Goal: Transaction & Acquisition: Book appointment/travel/reservation

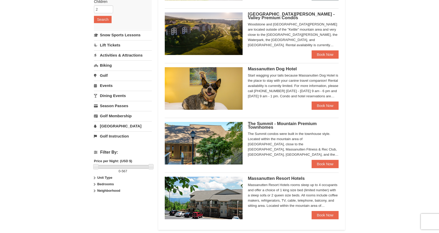
scroll to position [99, 0]
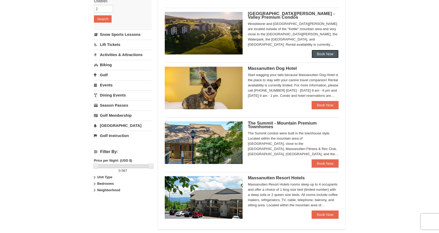
click at [324, 54] on link "Book Now" at bounding box center [325, 54] width 27 height 8
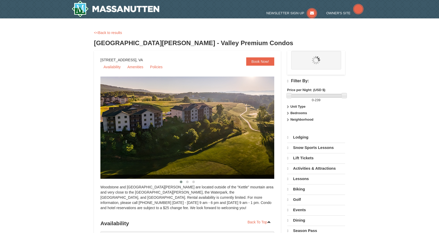
select select "10"
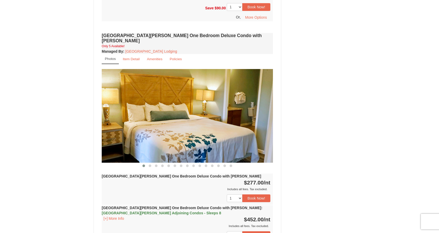
scroll to position [412, 0]
click at [151, 165] on span at bounding box center [150, 166] width 3 height 3
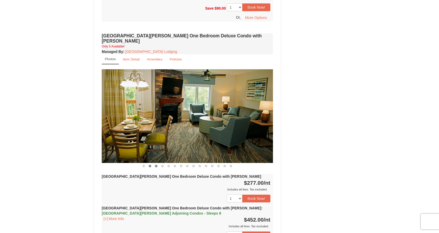
click at [156, 165] on span at bounding box center [156, 166] width 3 height 3
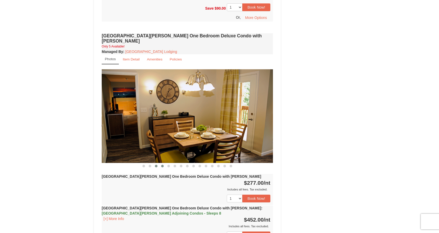
click at [162, 165] on span at bounding box center [162, 166] width 3 height 3
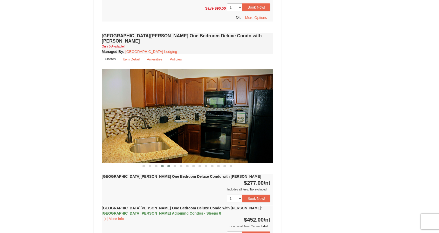
click at [170, 164] on button at bounding box center [169, 166] width 6 height 5
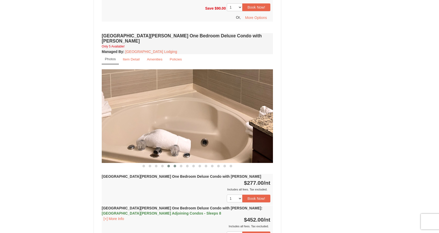
click at [177, 164] on button at bounding box center [175, 166] width 6 height 5
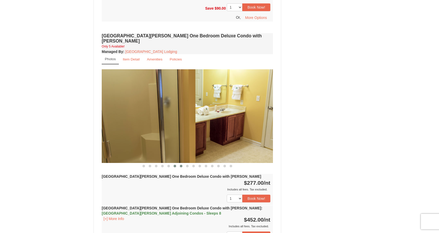
click at [180, 165] on span at bounding box center [181, 166] width 3 height 3
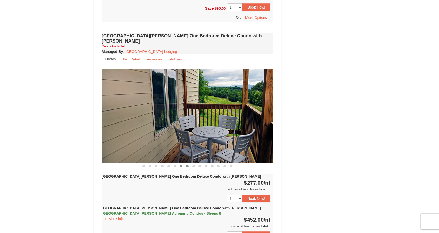
click at [185, 164] on button at bounding box center [187, 166] width 6 height 5
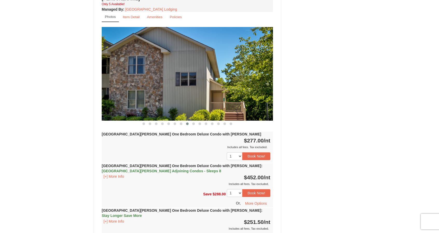
scroll to position [504, 0]
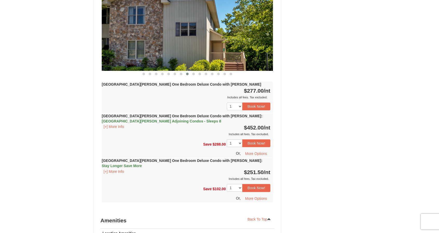
click at [221, 119] on span "[GEOGRAPHIC_DATA][PERSON_NAME] Adjoining Condos - Sleeps 8" at bounding box center [161, 121] width 119 height 4
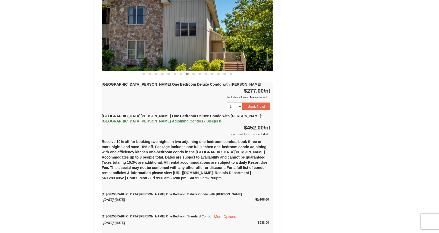
click at [235, 101] on div "1 2 3 4 5 Book Now!" at bounding box center [187, 106] width 171 height 13
click at [221, 119] on span "[GEOGRAPHIC_DATA][PERSON_NAME] Adjoining Condos - Sleeps 8" at bounding box center [161, 121] width 119 height 4
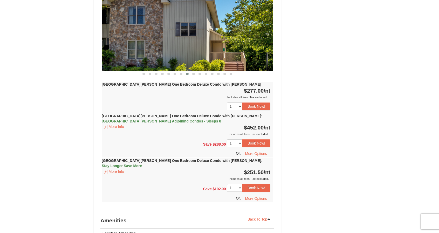
click at [221, 119] on span "[GEOGRAPHIC_DATA][PERSON_NAME] Adjoining Condos - Sleeps 8" at bounding box center [161, 121] width 119 height 4
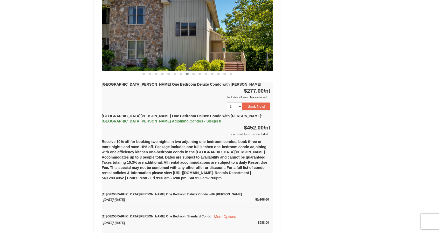
click at [221, 119] on span "[GEOGRAPHIC_DATA][PERSON_NAME] Adjoining Condos - Sleeps 8" at bounding box center [161, 121] width 119 height 4
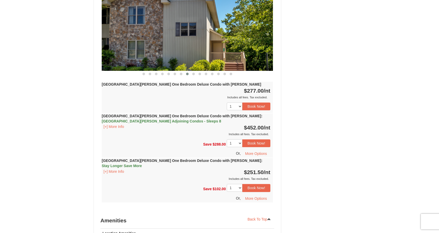
click at [199, 82] on strong "[GEOGRAPHIC_DATA][PERSON_NAME] One Bedroom Deluxe Condo with [PERSON_NAME]" at bounding box center [182, 84] width 160 height 4
click at [221, 119] on span "[GEOGRAPHIC_DATA][PERSON_NAME] Adjoining Condos - Sleeps 8" at bounding box center [161, 121] width 119 height 4
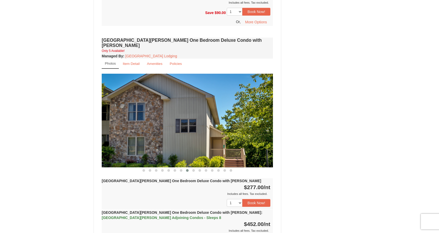
scroll to position [360, 0]
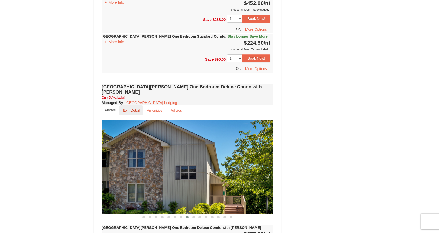
click at [137, 107] on link "Item Detail" at bounding box center [131, 110] width 24 height 10
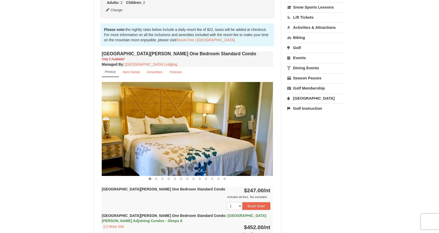
scroll to position [134, 0]
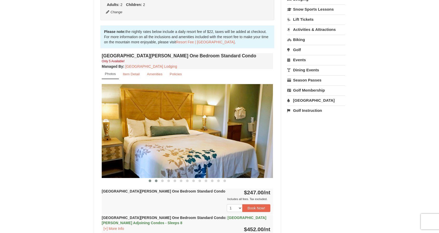
click at [156, 180] on span at bounding box center [156, 181] width 3 height 3
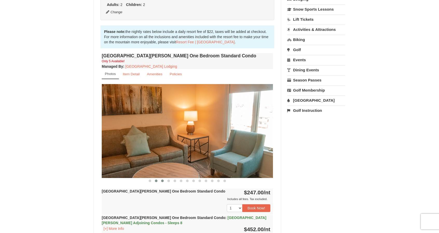
click at [163, 180] on span at bounding box center [162, 181] width 3 height 3
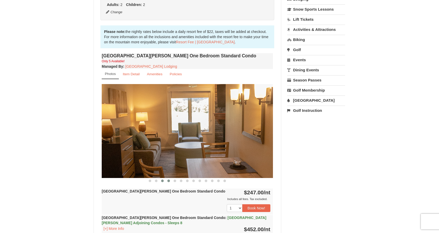
click at [166, 180] on button at bounding box center [169, 180] width 6 height 5
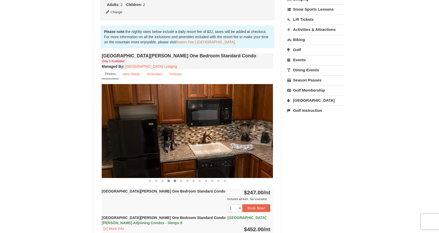
click at [172, 181] on button at bounding box center [175, 180] width 6 height 5
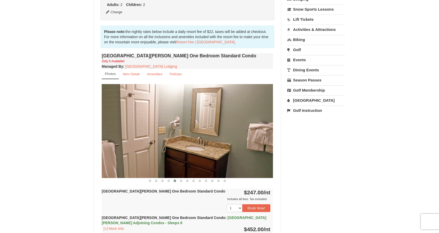
scroll to position [0, 0]
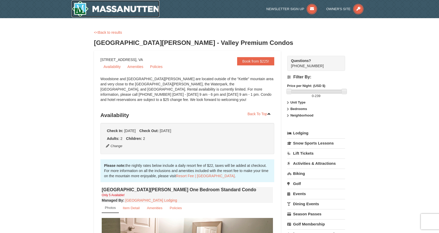
click at [101, 9] on img at bounding box center [116, 9] width 88 height 17
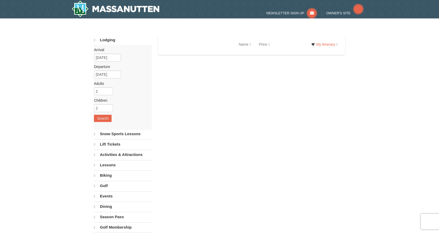
select select "10"
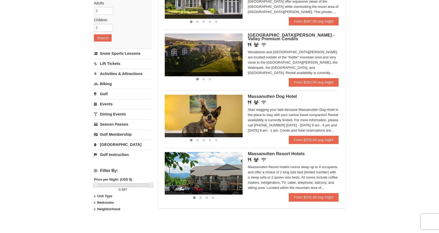
scroll to position [80, 0]
click at [284, 182] on div "Massanutten Resort Hotels rooms sleep up to 4 occupants and offer a choice of 1…" at bounding box center [293, 177] width 91 height 26
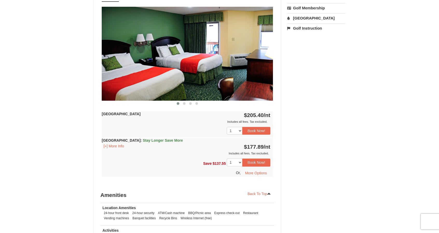
scroll to position [217, 0]
click at [122, 146] on button "[+] More Info" at bounding box center [114, 146] width 24 height 6
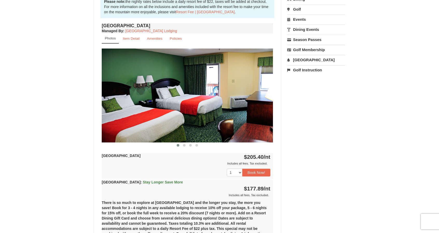
scroll to position [174, 0]
click at [185, 145] on span at bounding box center [184, 145] width 3 height 3
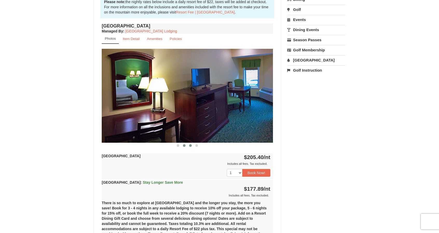
click at [192, 145] on button at bounding box center [190, 145] width 6 height 5
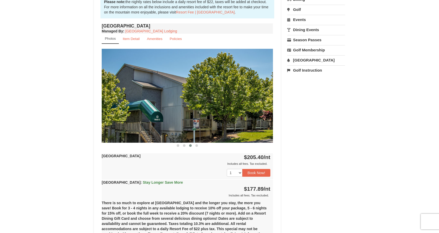
click at [200, 145] on div at bounding box center [187, 145] width 171 height 5
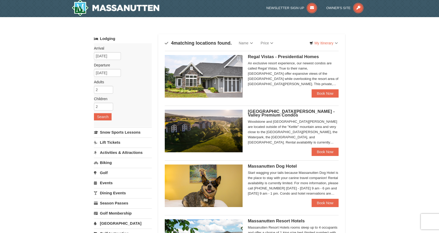
scroll to position [2, 0]
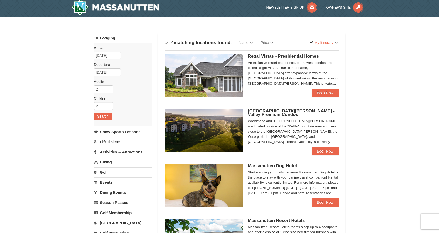
click at [267, 110] on span "[GEOGRAPHIC_DATA][PERSON_NAME] - Valley Premium Condos" at bounding box center [291, 113] width 87 height 9
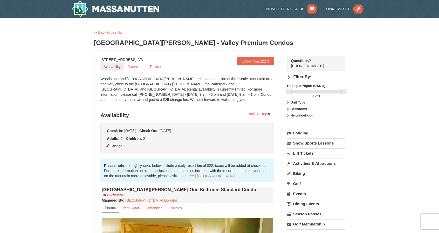
click at [115, 68] on link "Availability" at bounding box center [111, 67] width 23 height 8
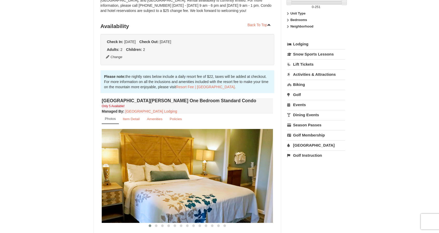
scroll to position [92, 0]
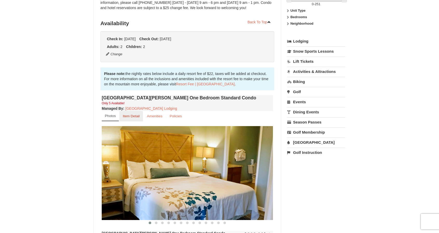
click at [135, 117] on small "Item Detail" at bounding box center [131, 116] width 17 height 4
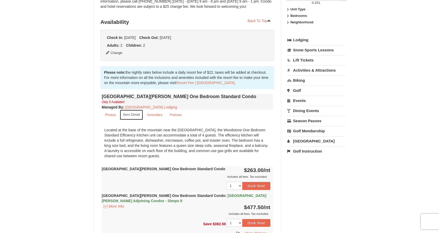
scroll to position [93, 0]
click at [152, 116] on small "Amenities" at bounding box center [155, 115] width 16 height 4
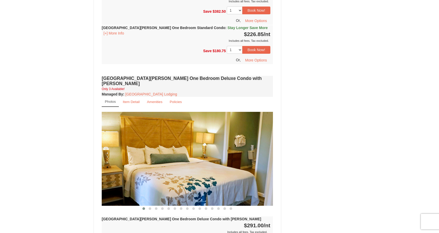
scroll to position [388, 0]
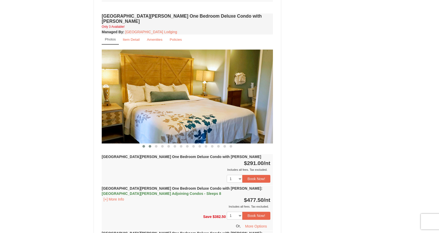
click at [151, 144] on button at bounding box center [150, 146] width 6 height 5
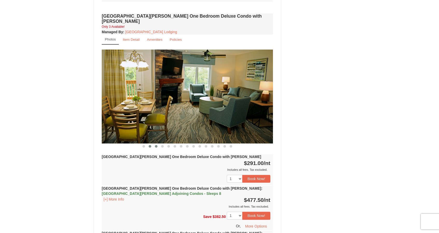
click at [157, 145] on span at bounding box center [156, 146] width 3 height 3
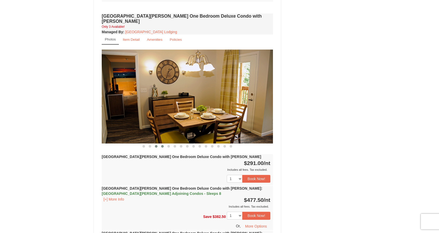
click at [163, 145] on span at bounding box center [162, 146] width 3 height 3
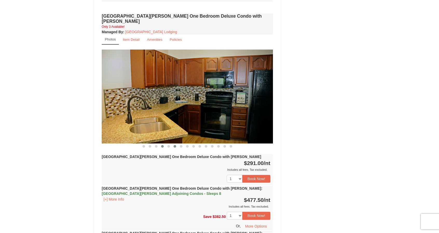
click at [172, 144] on button at bounding box center [175, 146] width 6 height 5
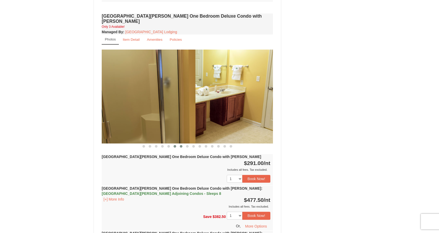
click at [178, 144] on button at bounding box center [181, 146] width 6 height 5
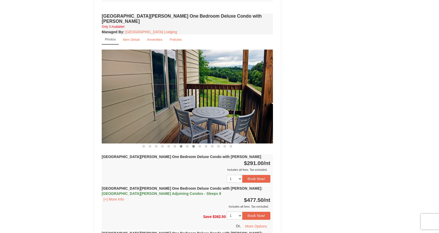
click at [191, 144] on button at bounding box center [194, 146] width 6 height 5
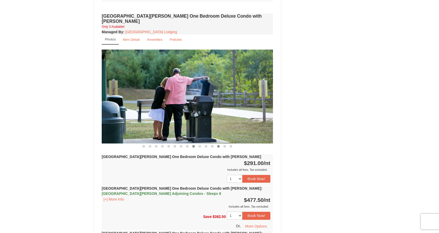
click at [219, 145] on span at bounding box center [218, 146] width 3 height 3
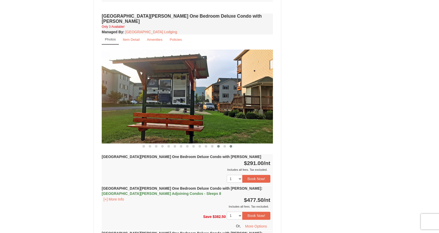
click at [232, 145] on span at bounding box center [231, 146] width 3 height 3
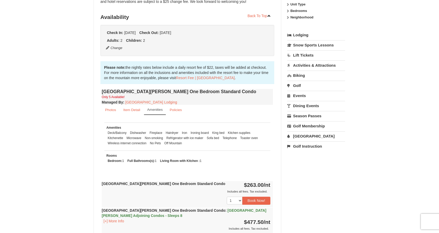
scroll to position [0, 0]
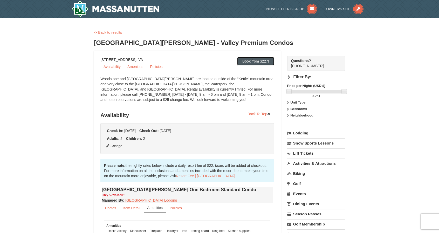
click at [259, 64] on link "Book from $227!" at bounding box center [255, 61] width 37 height 8
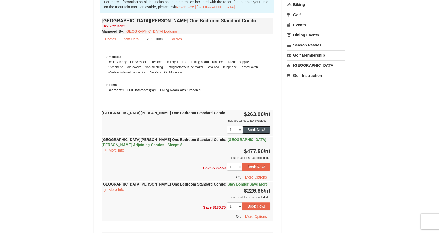
click at [260, 131] on button "Book Now!" at bounding box center [257, 130] width 28 height 8
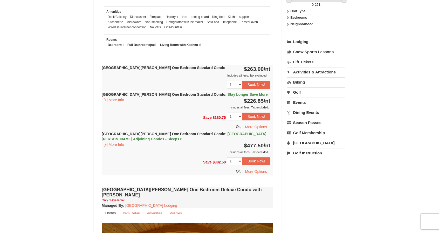
scroll to position [214, 0]
click at [254, 86] on button "Book Now!" at bounding box center [257, 84] width 28 height 8
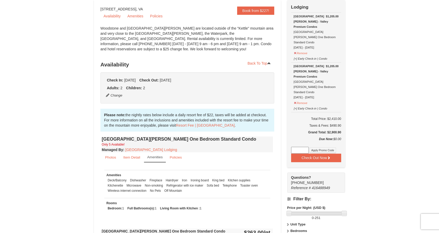
scroll to position [0, 0]
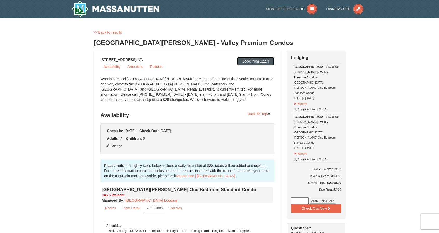
click at [250, 59] on link "Book from $227!" at bounding box center [255, 61] width 37 height 8
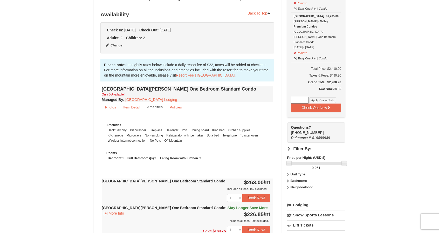
scroll to position [110, 0]
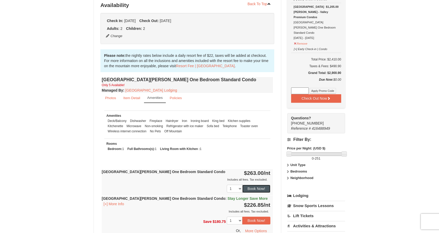
click at [259, 186] on button "Book Now!" at bounding box center [257, 189] width 28 height 8
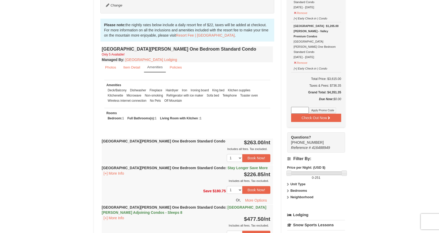
scroll to position [153, 0]
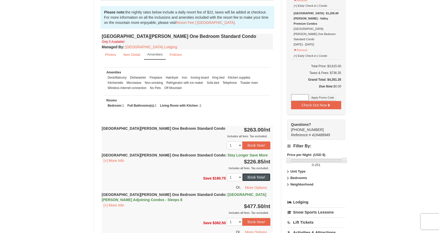
click at [261, 177] on button "Book Now!" at bounding box center [257, 177] width 28 height 8
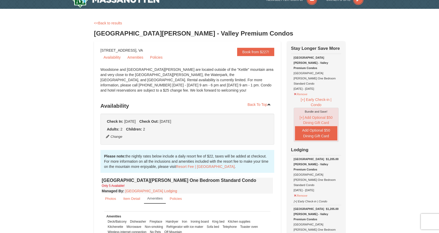
scroll to position [0, 0]
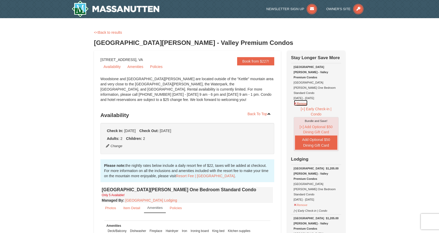
click at [303, 100] on button "Remove" at bounding box center [301, 103] width 14 height 6
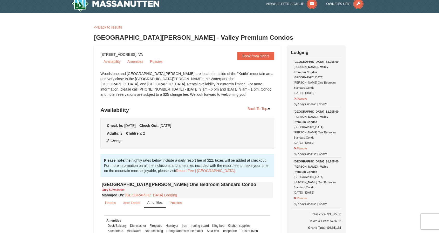
scroll to position [5, 0]
click at [303, 95] on button "Remove" at bounding box center [301, 98] width 14 height 6
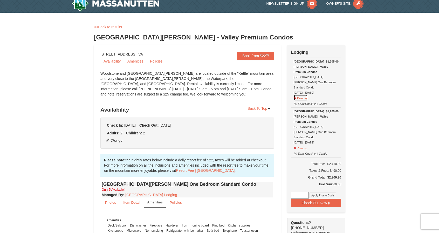
click at [302, 95] on button "Remove" at bounding box center [301, 98] width 14 height 6
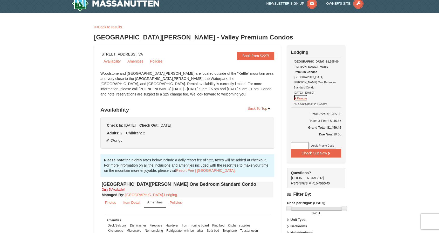
click at [300, 95] on button "Remove" at bounding box center [301, 98] width 14 height 6
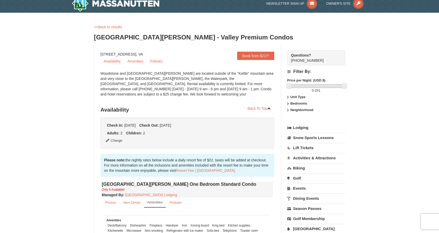
scroll to position [0, 0]
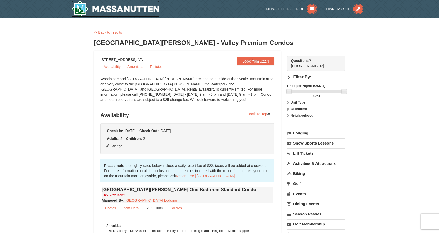
click at [105, 9] on img at bounding box center [116, 9] width 88 height 17
